Goal: Navigation & Orientation: Locate item on page

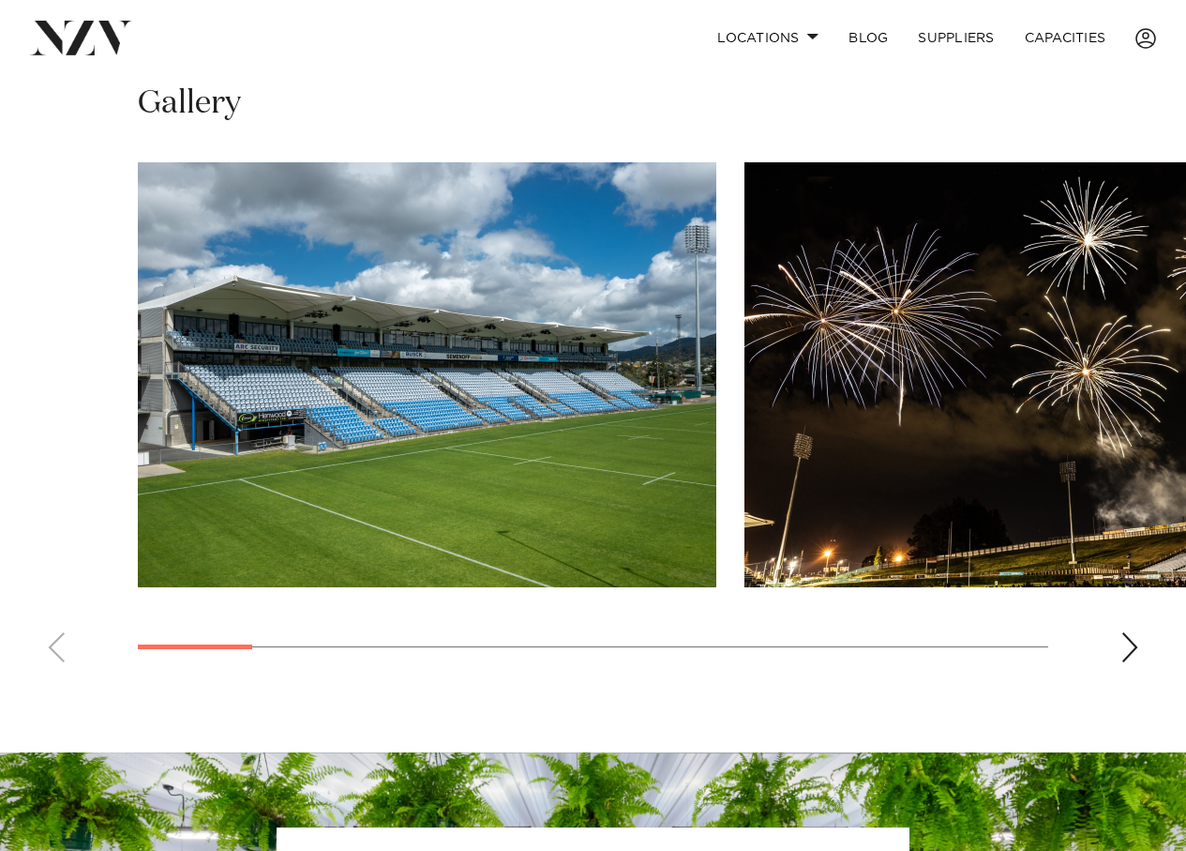
scroll to position [1032, 0]
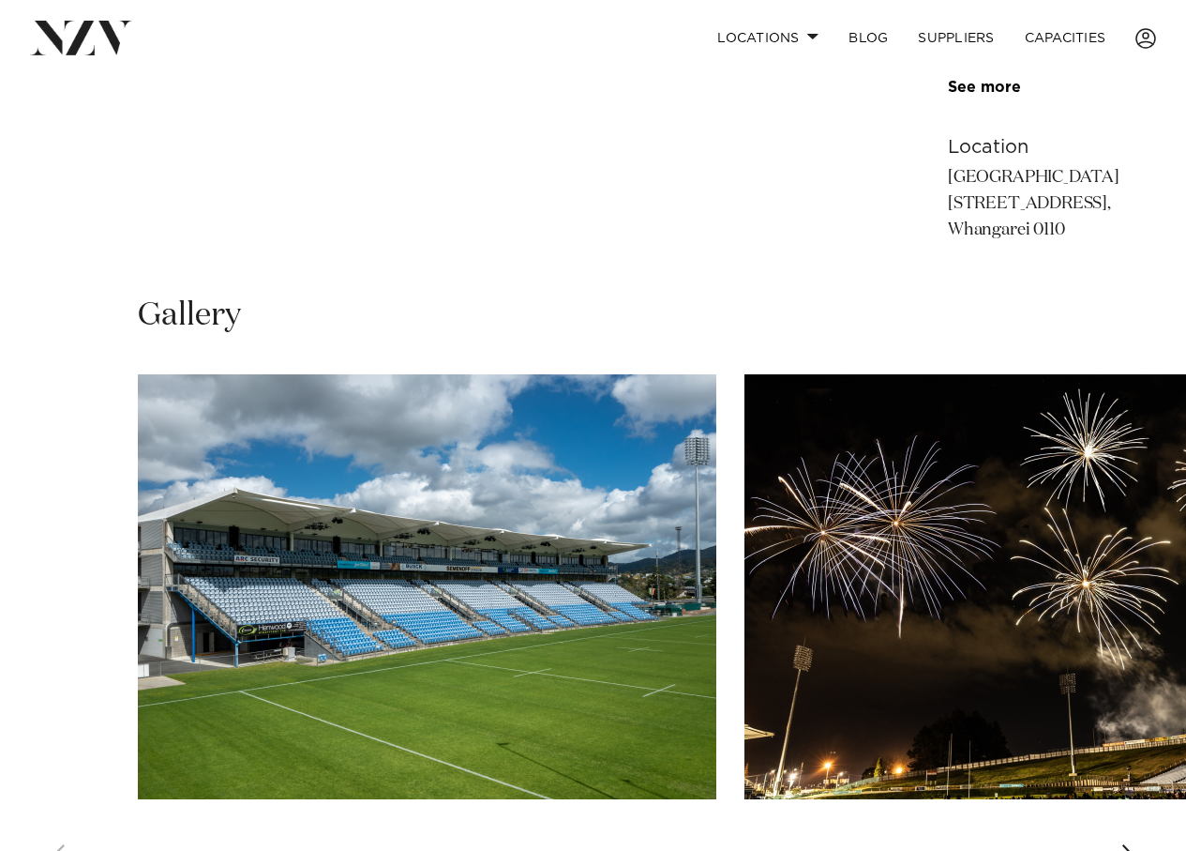
click at [1133, 844] on div "Next slide" at bounding box center [1130, 859] width 19 height 30
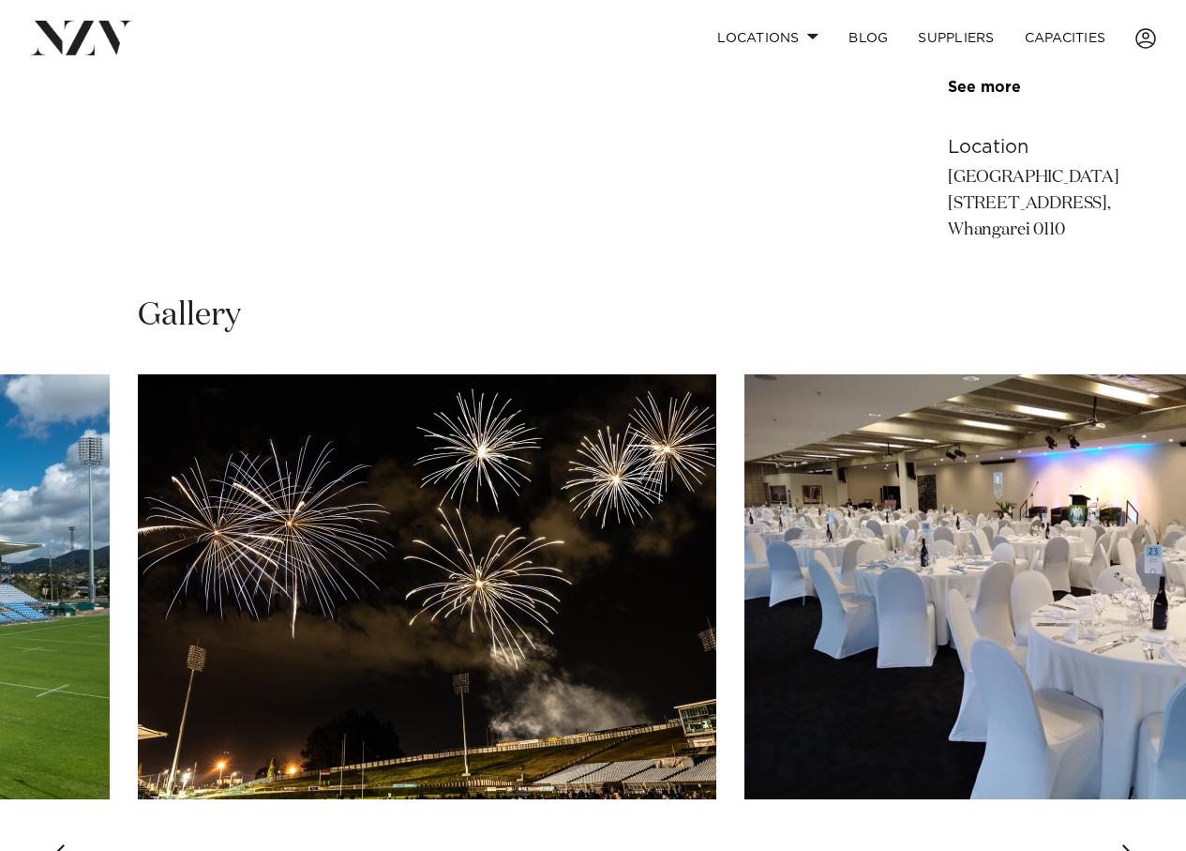
click at [1133, 844] on div "Next slide" at bounding box center [1130, 859] width 19 height 30
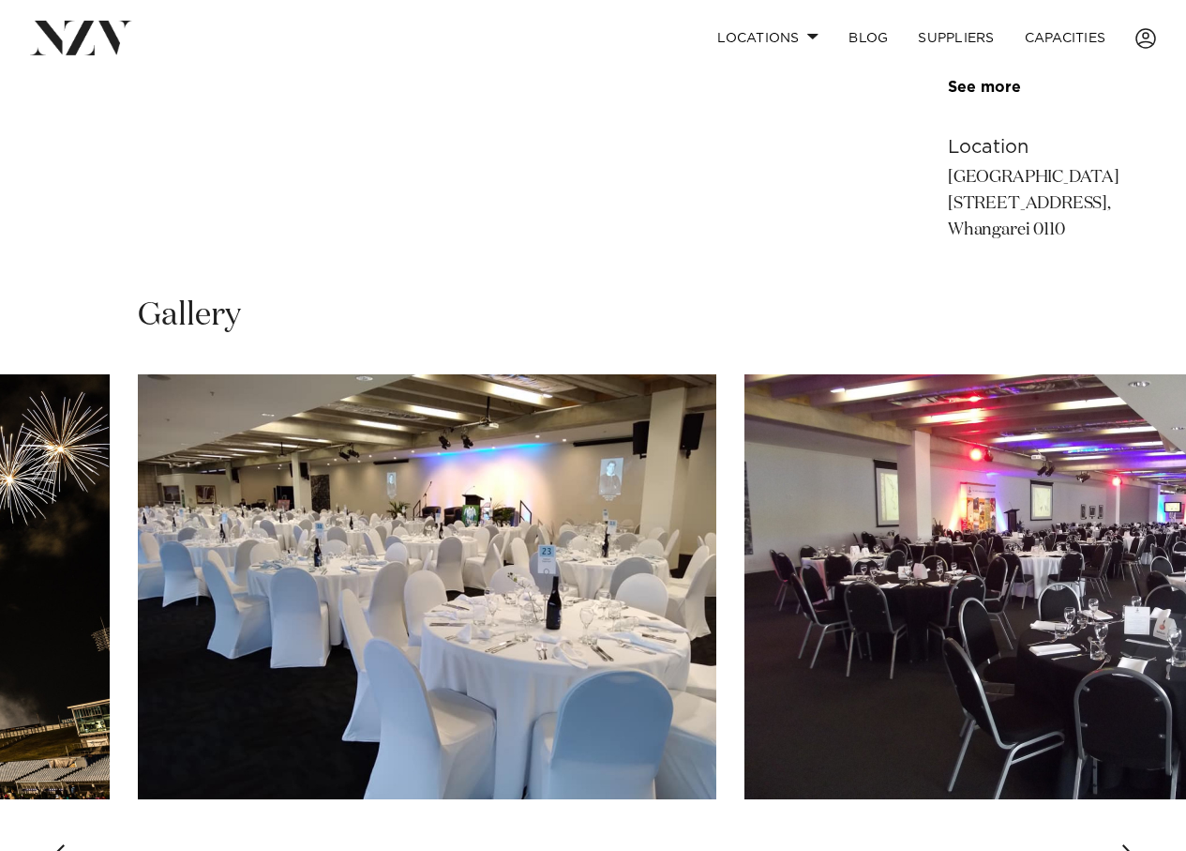
click at [1133, 844] on div "Next slide" at bounding box center [1130, 859] width 19 height 30
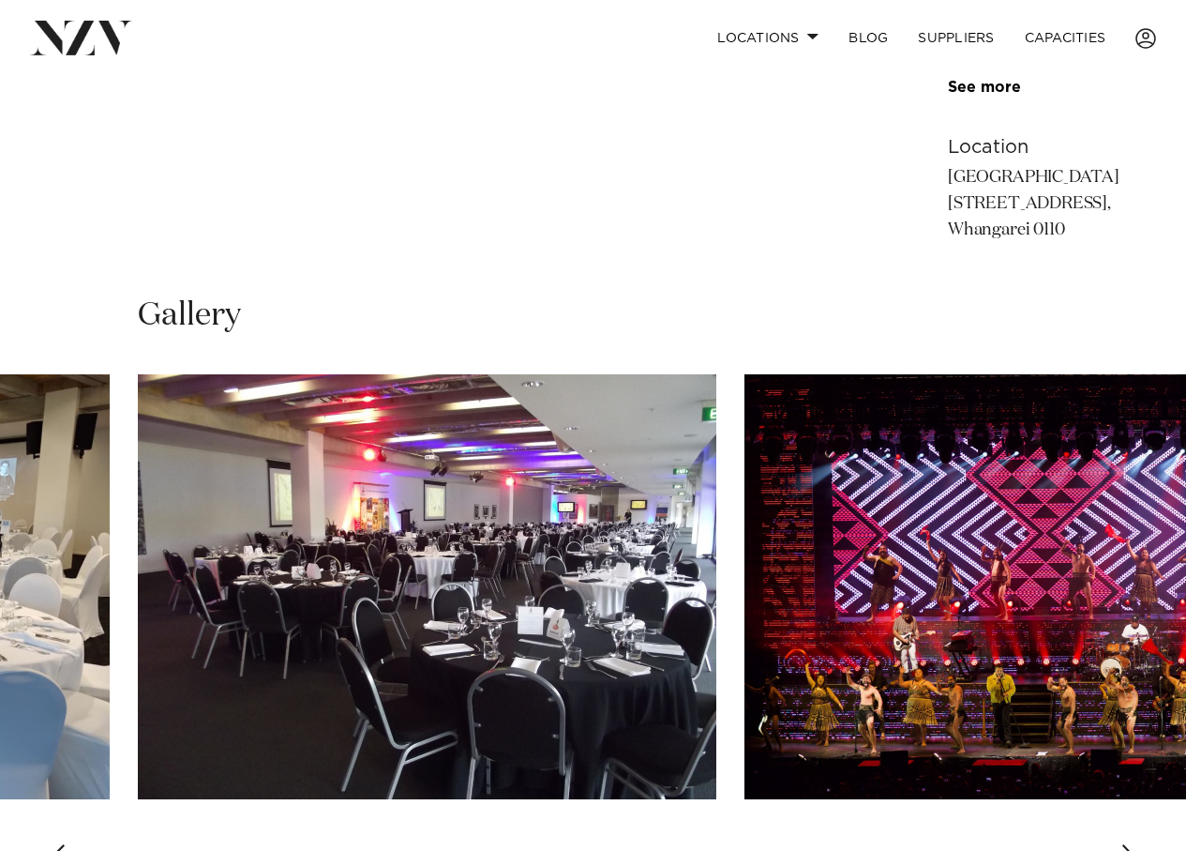
click at [1133, 844] on div "Next slide" at bounding box center [1130, 859] width 19 height 30
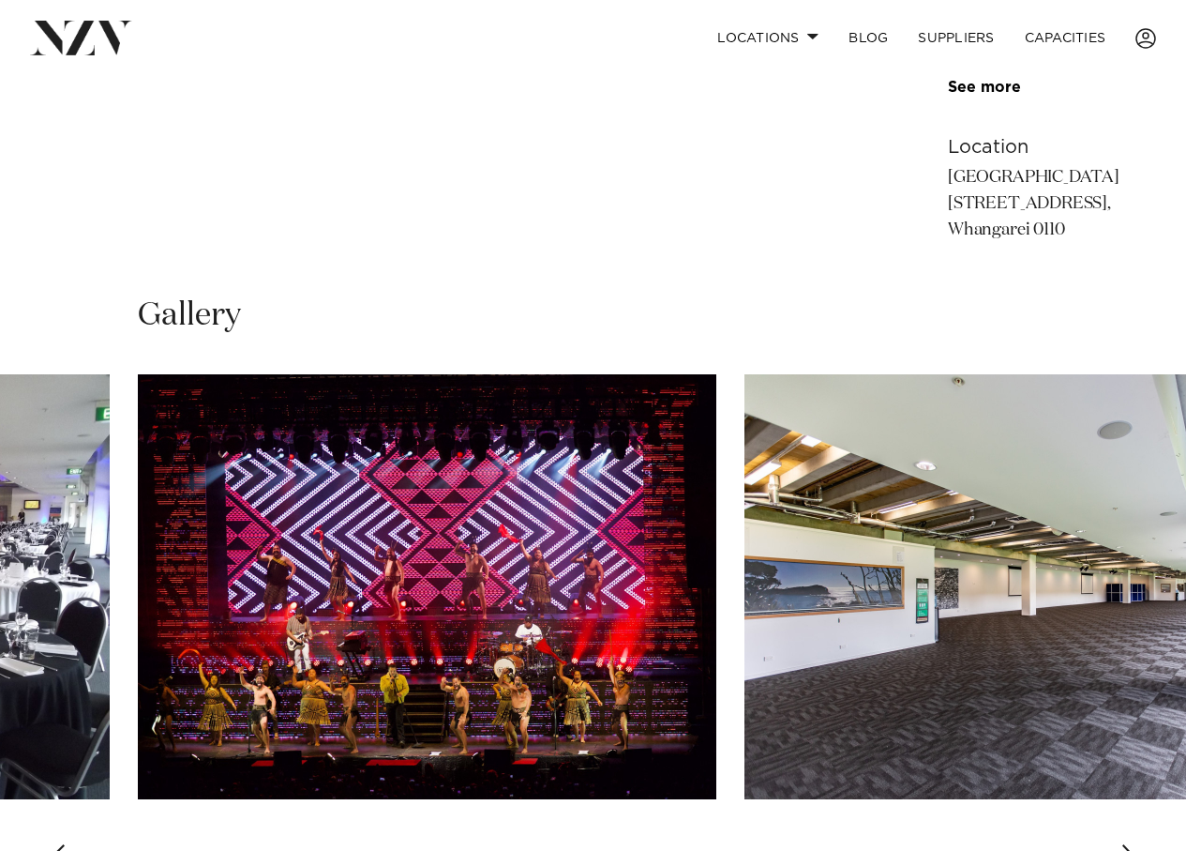
click at [1133, 844] on div "Next slide" at bounding box center [1130, 859] width 19 height 30
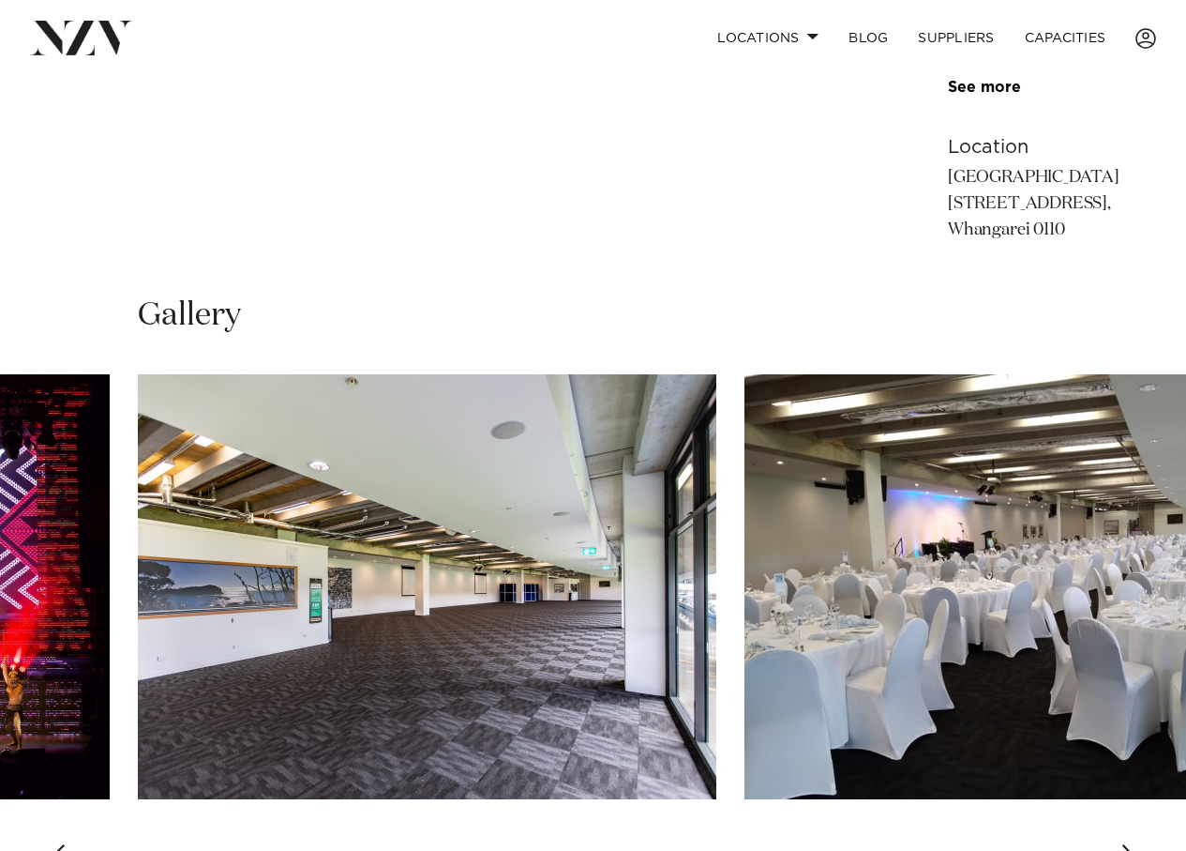
click at [1133, 844] on div "Next slide" at bounding box center [1130, 859] width 19 height 30
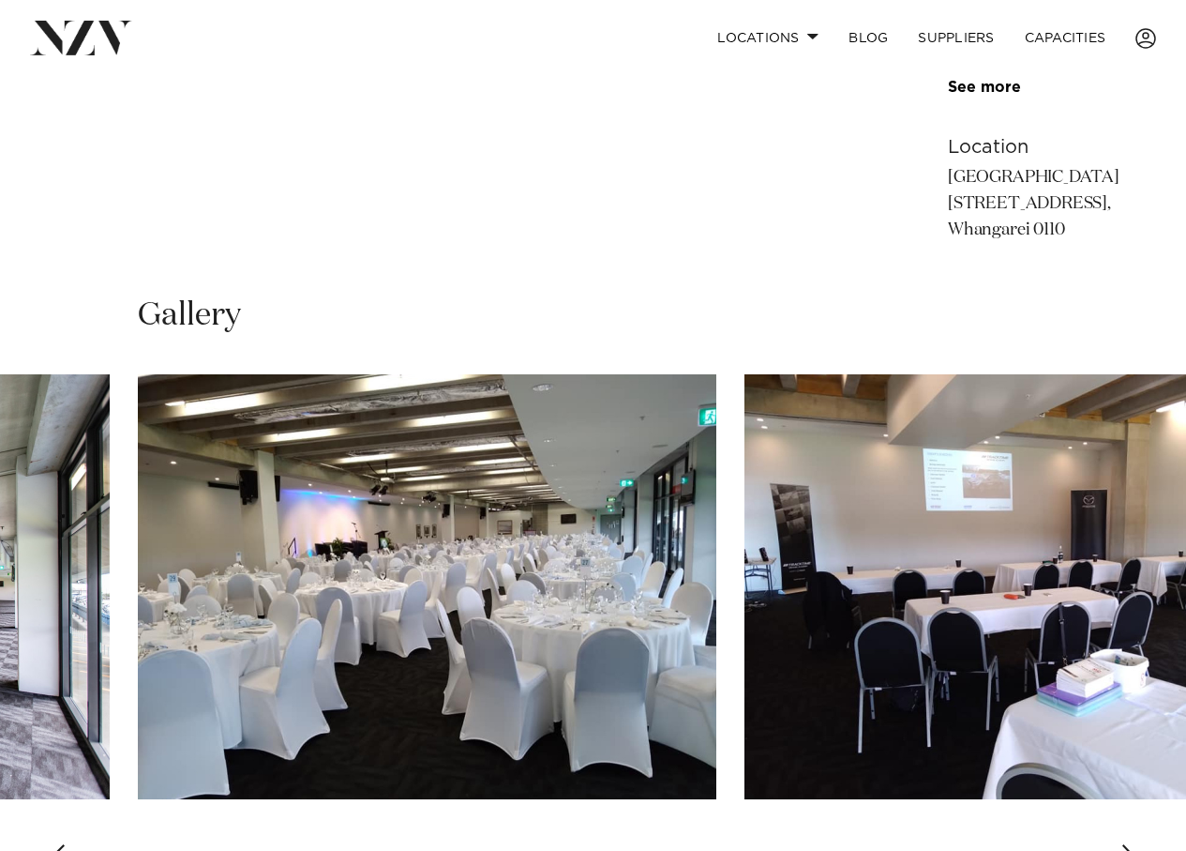
click at [1127, 844] on div "Next slide" at bounding box center [1130, 859] width 19 height 30
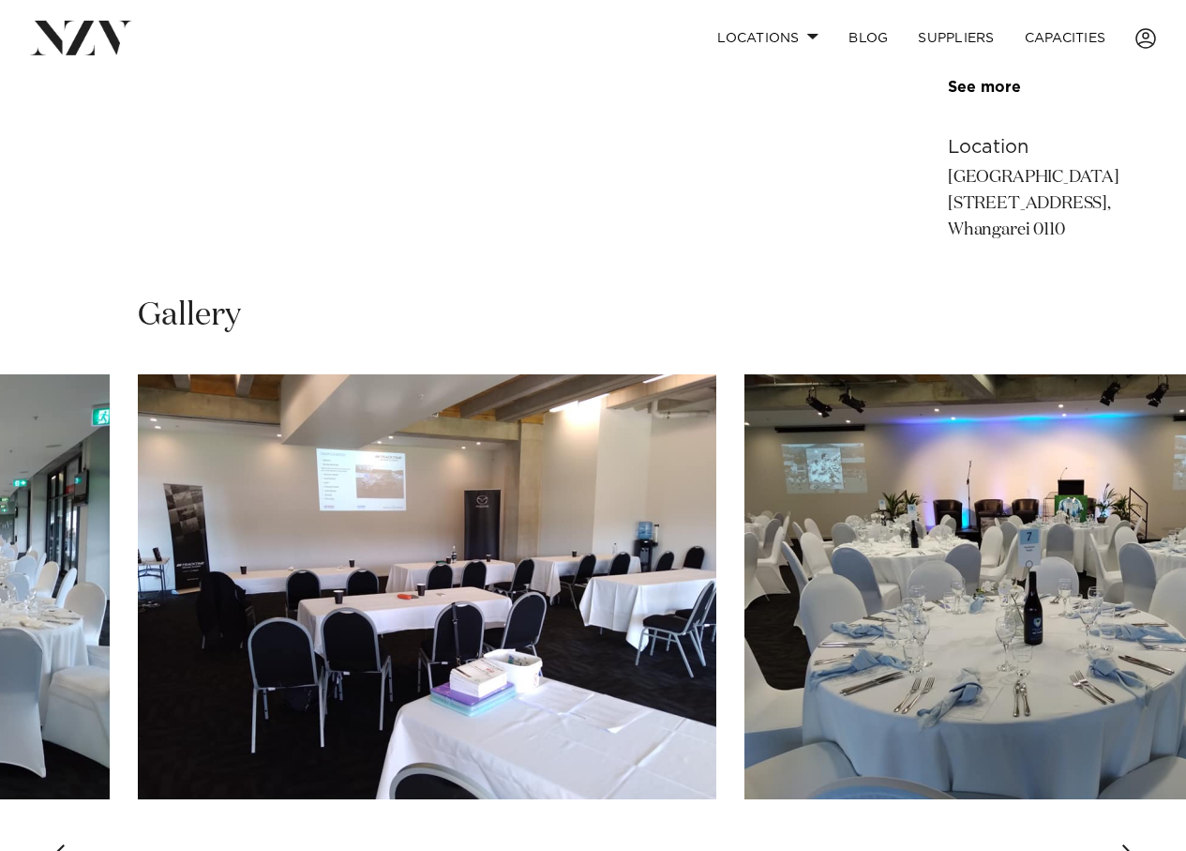
click at [1127, 844] on div "Next slide" at bounding box center [1130, 859] width 19 height 30
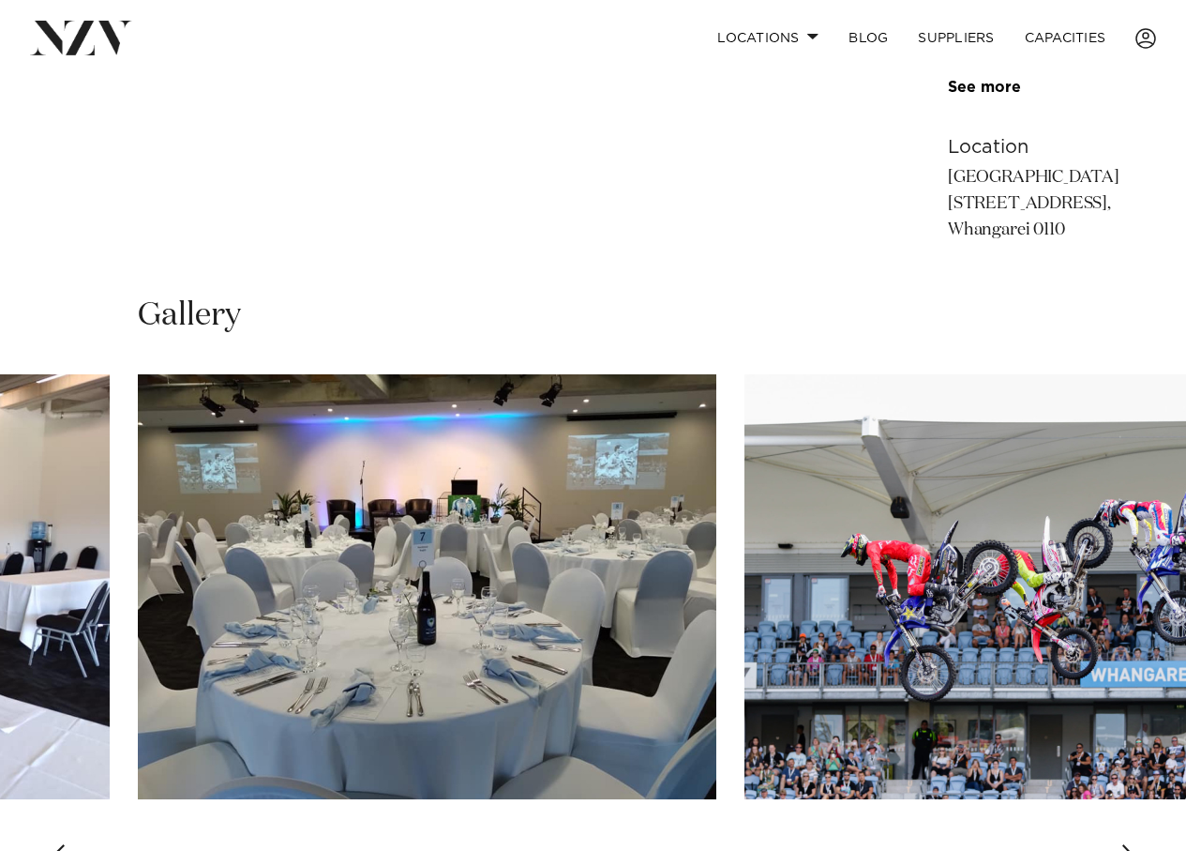
click at [1127, 844] on div "Next slide" at bounding box center [1130, 859] width 19 height 30
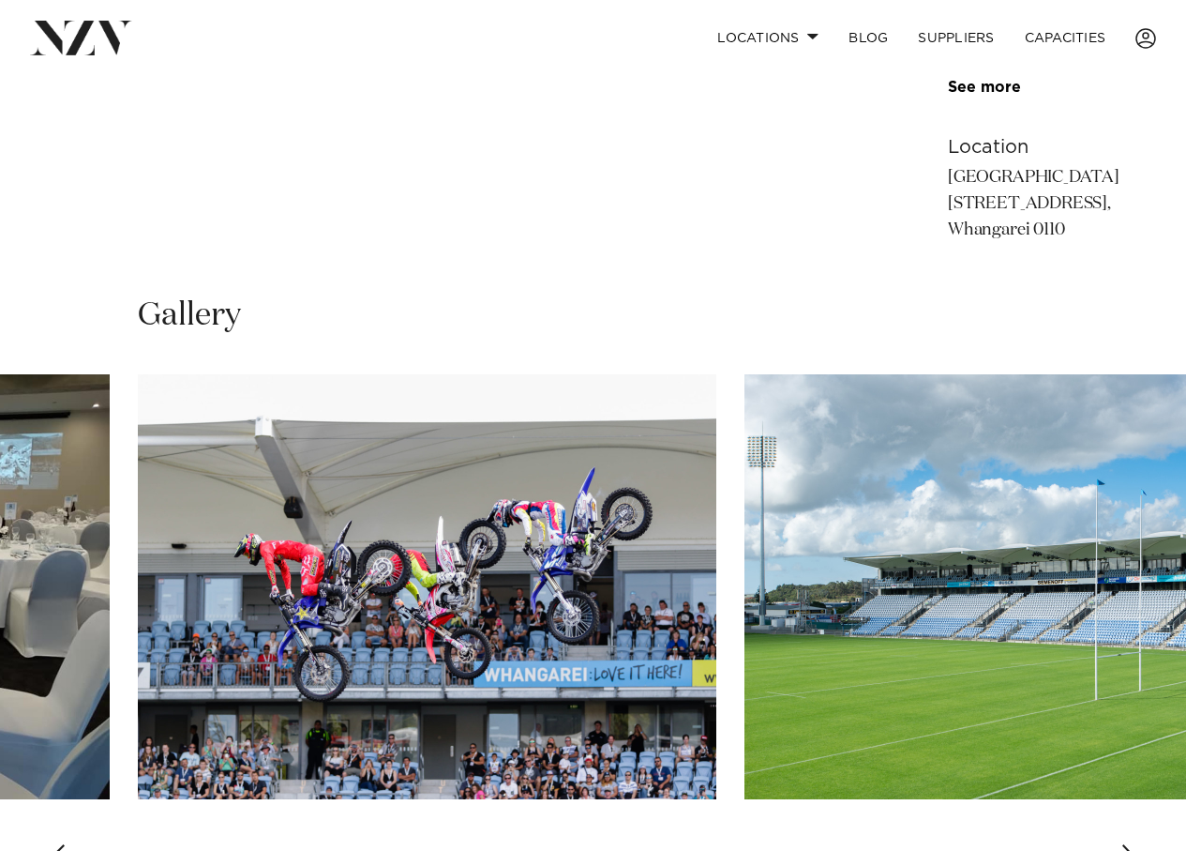
click at [1127, 844] on div "Next slide" at bounding box center [1130, 859] width 19 height 30
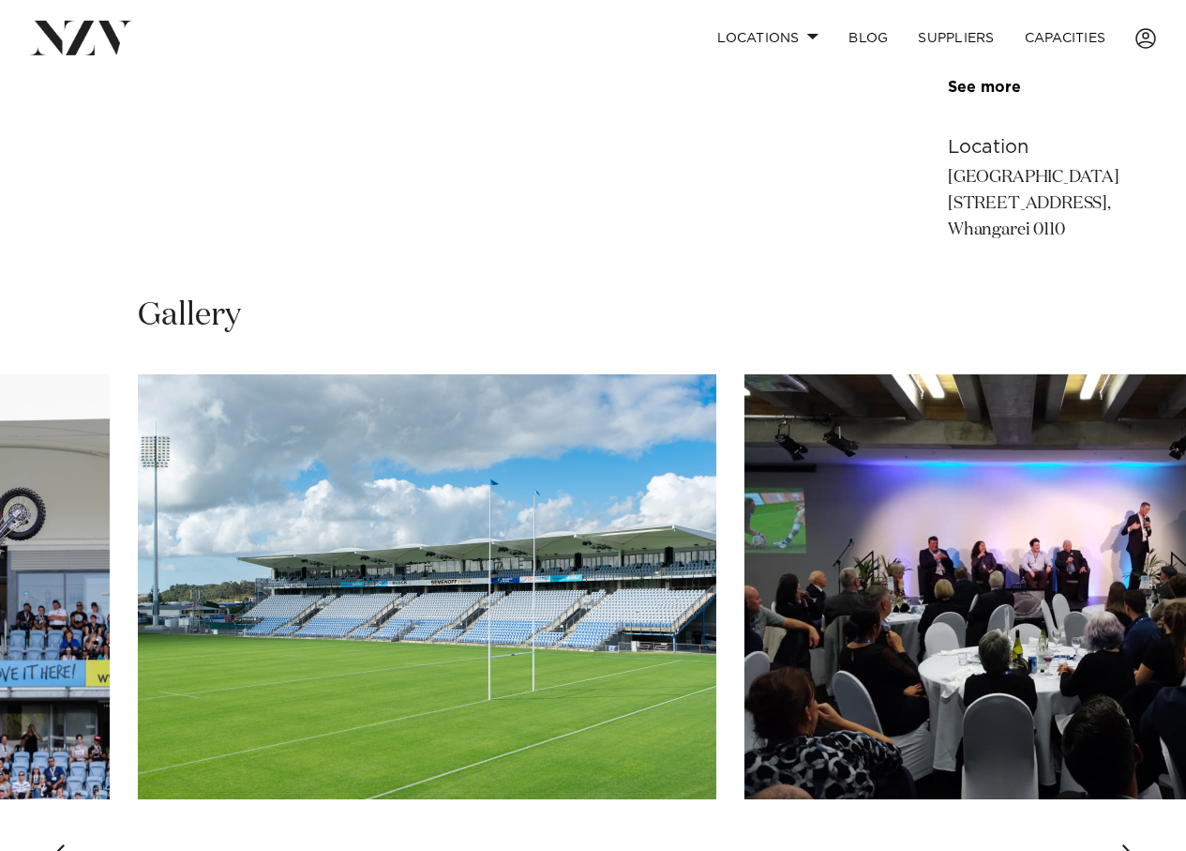
click at [1128, 844] on div "Next slide" at bounding box center [1130, 859] width 19 height 30
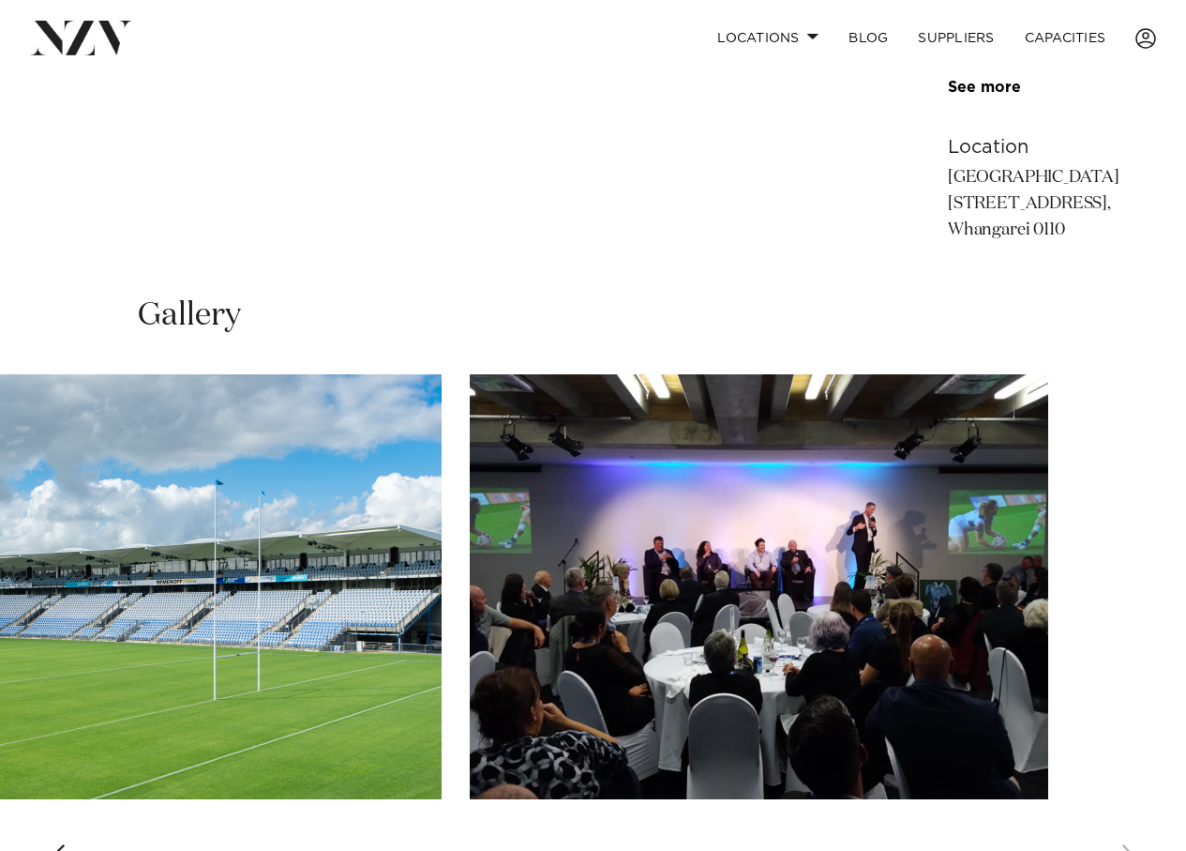
click at [1128, 747] on swiper-container at bounding box center [593, 631] width 1186 height 515
